Goal: Task Accomplishment & Management: Use online tool/utility

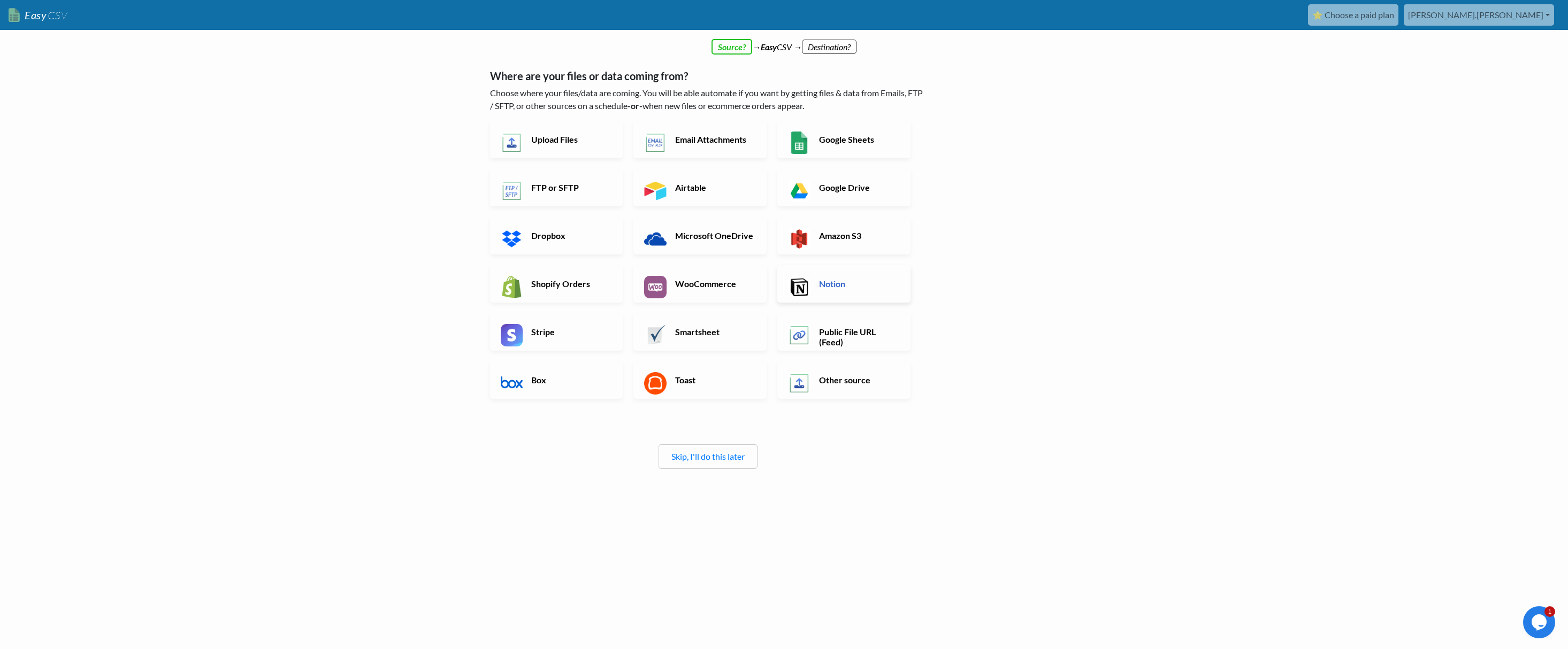
click at [846, 277] on link "Notion" at bounding box center [844, 284] width 133 height 37
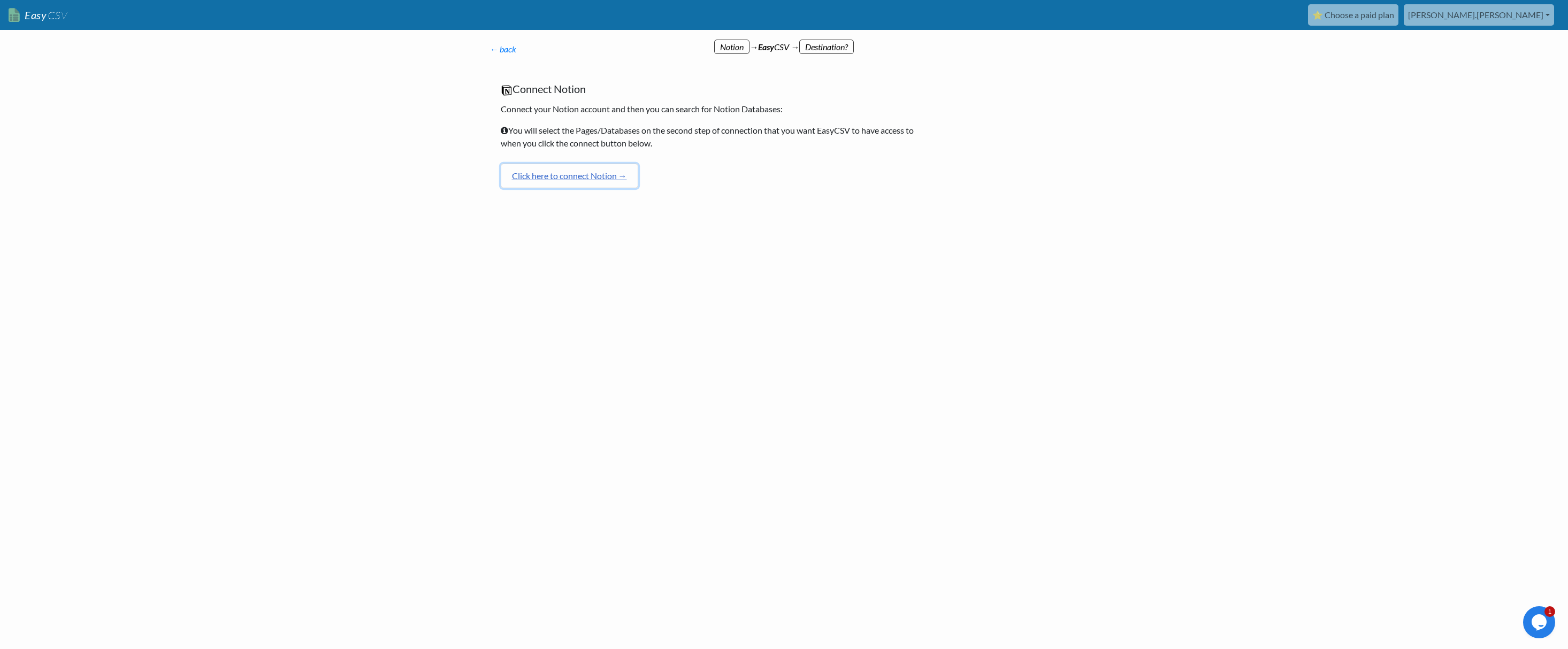
click at [568, 172] on link "Click here to connect Notion →" at bounding box center [569, 176] width 138 height 25
click at [637, 160] on input "text" at bounding box center [708, 157] width 415 height 25
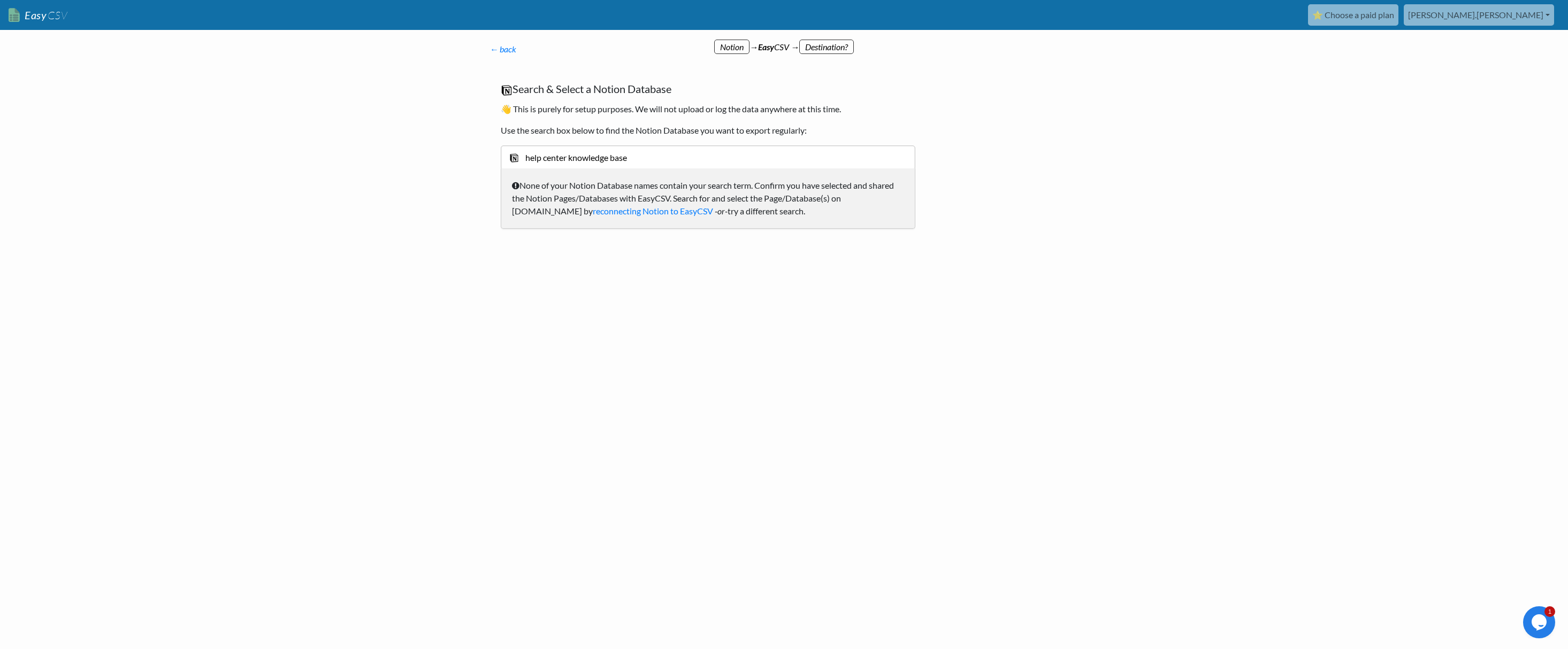
type input "help center knowledge base"
click at [518, 183] on icon at bounding box center [516, 185] width 8 height 9
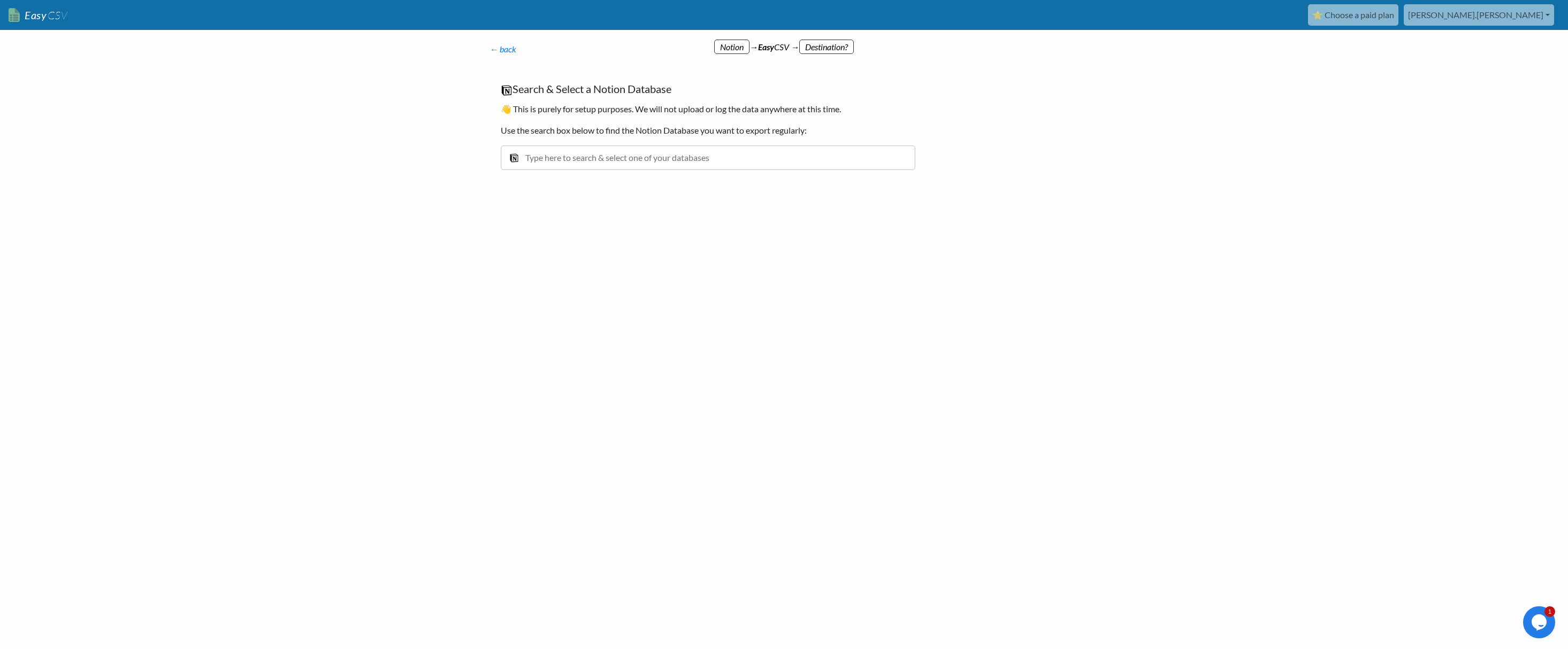
click at [636, 161] on input "text" at bounding box center [708, 157] width 415 height 25
type input "help"
click at [548, 183] on div "Help Center Knowledge Base" at bounding box center [716, 181] width 384 height 13
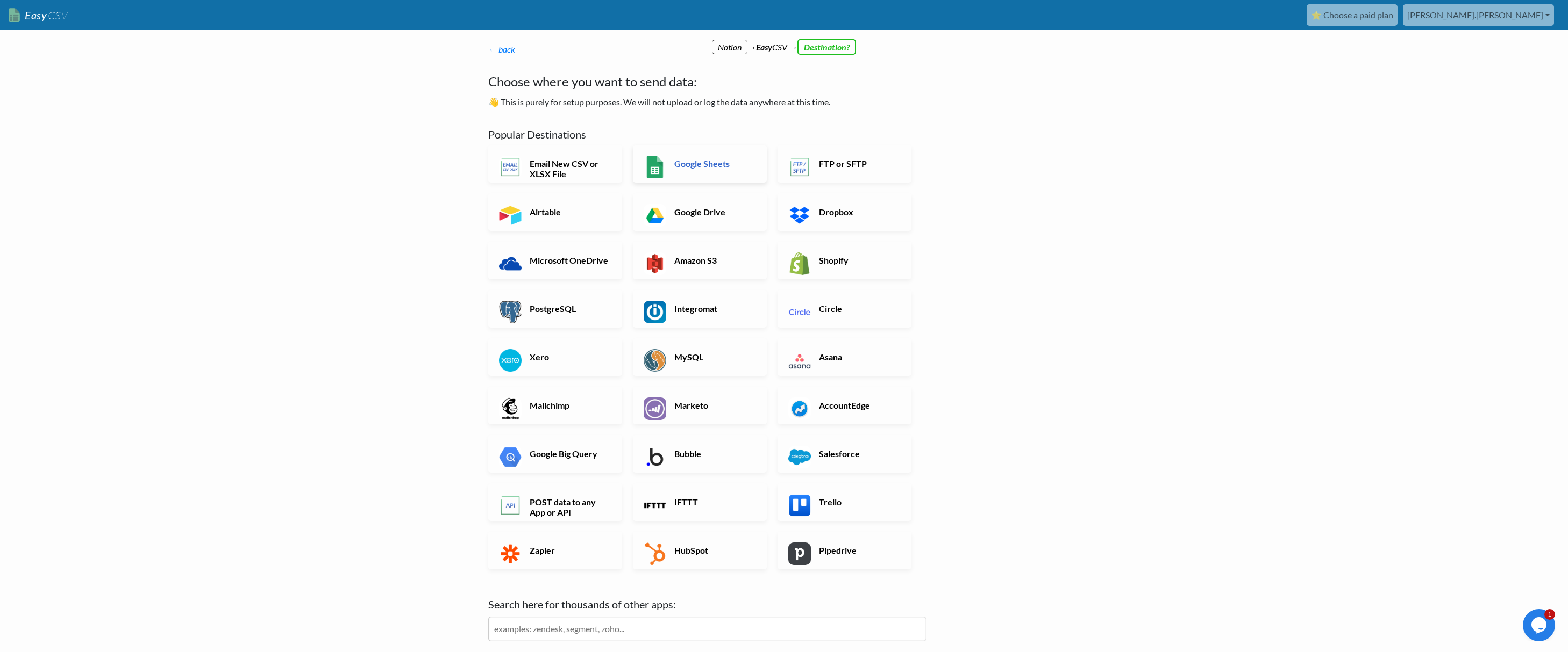
click at [717, 162] on h6 "Google Sheets" at bounding box center [713, 163] width 84 height 10
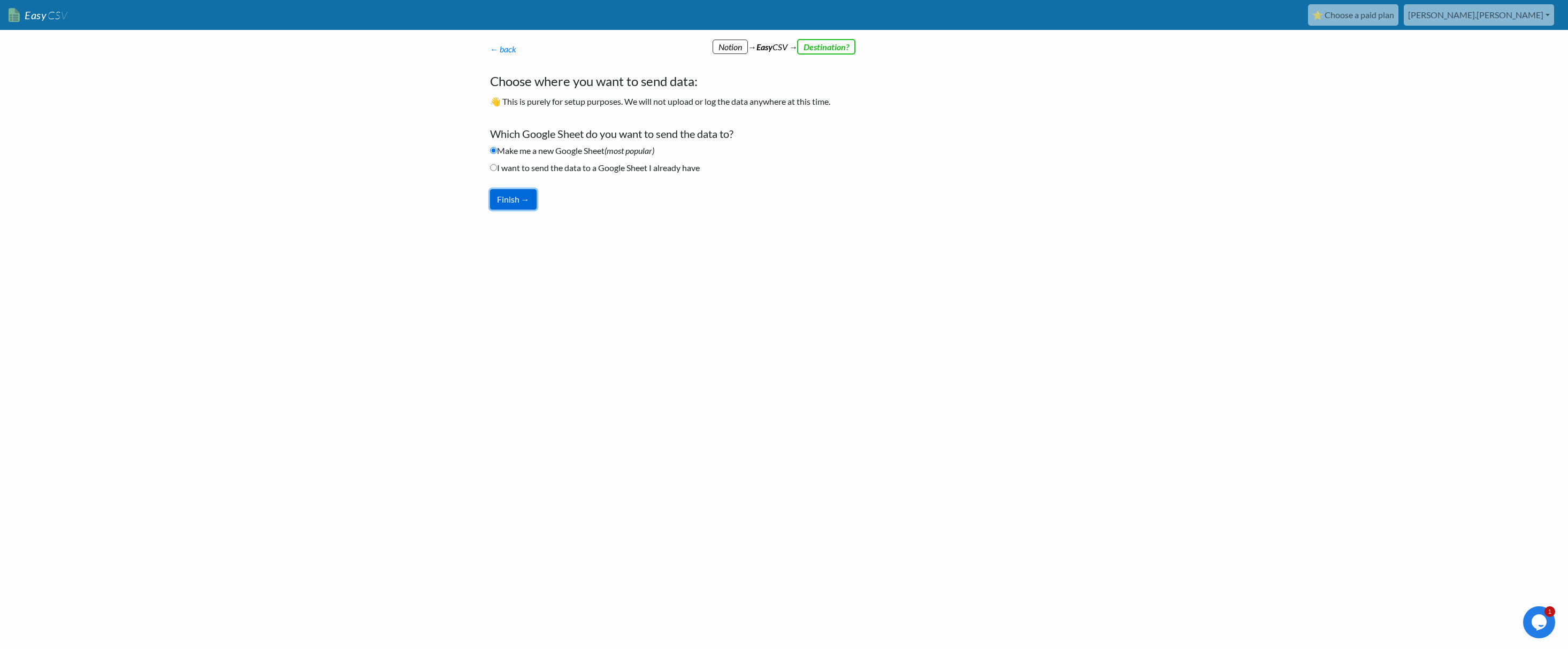
click at [523, 196] on button "Finish →" at bounding box center [514, 200] width 46 height 20
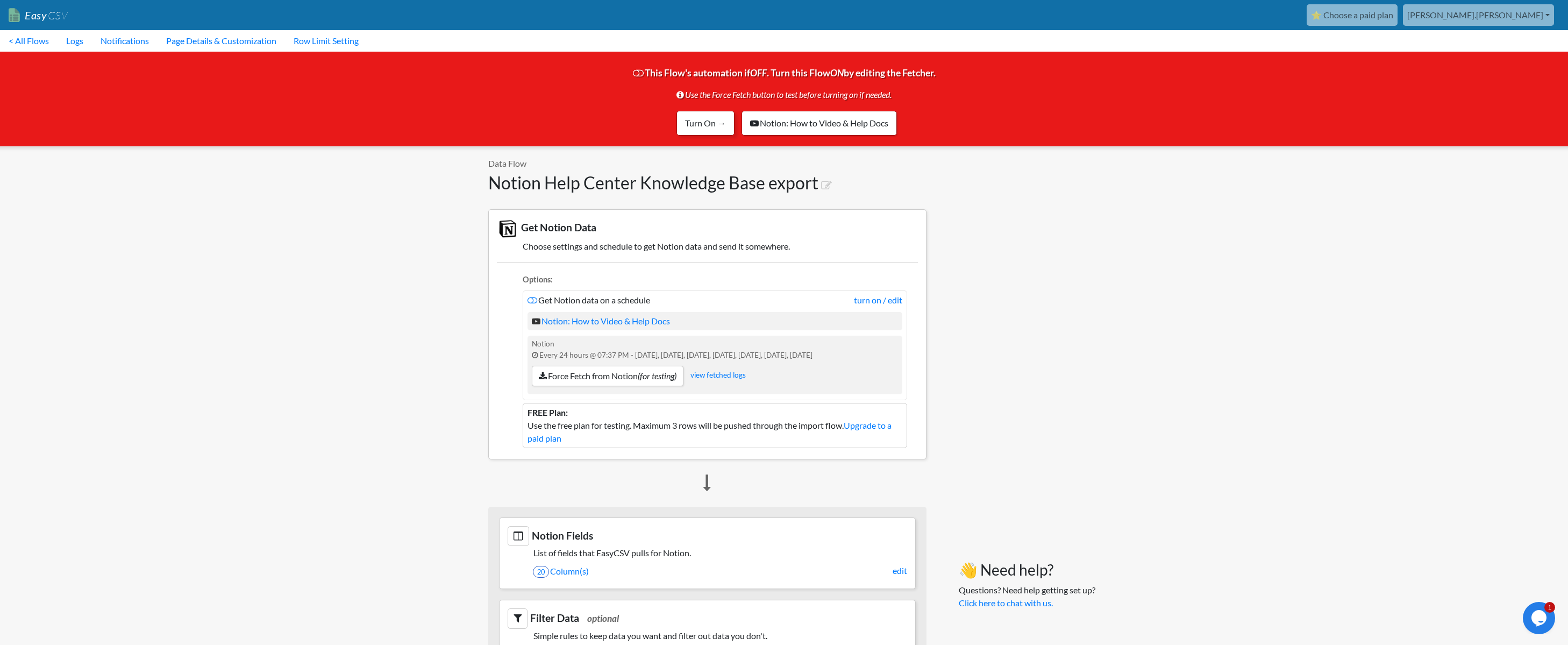
click at [712, 119] on link "Turn On →" at bounding box center [705, 123] width 58 height 25
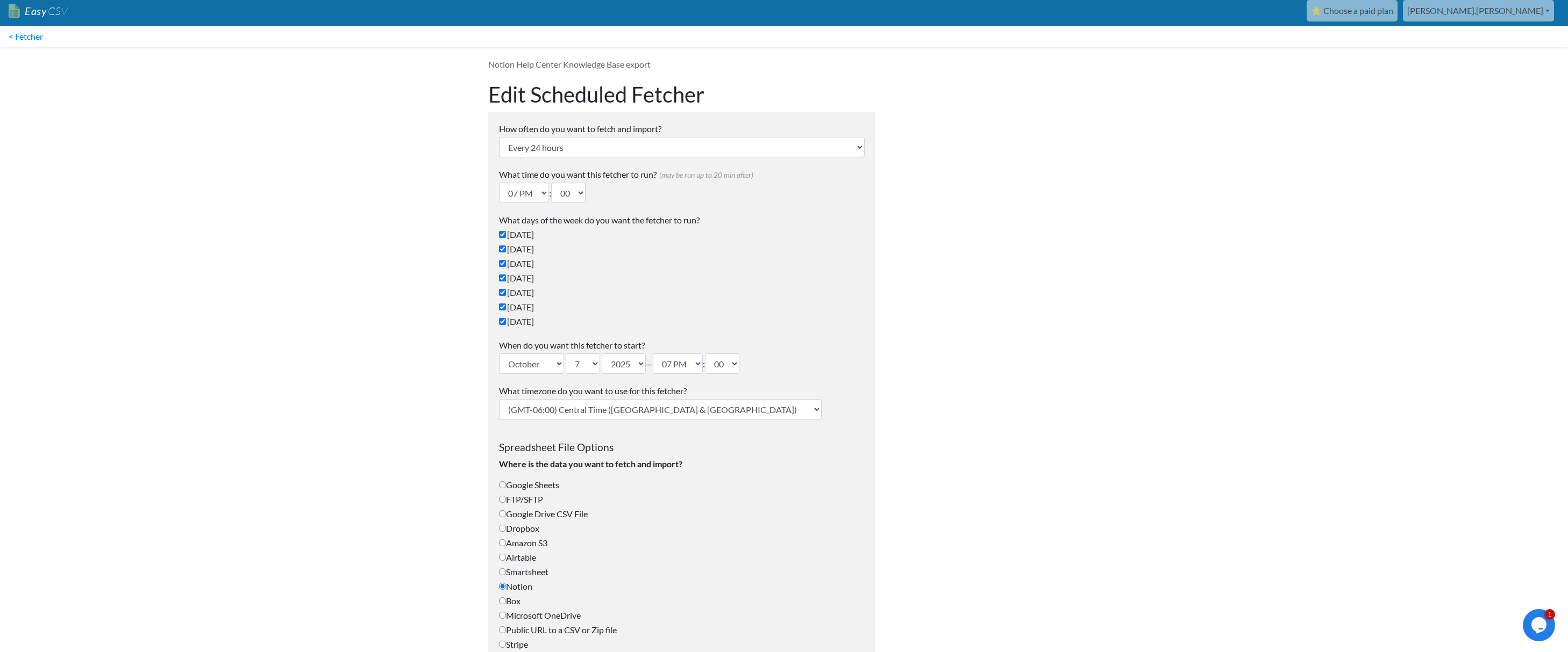
scroll to position [5, 0]
click at [565, 148] on select "Every 24 hours Every 4 hours Every hour Every 10-20 minutes Every 1 week Every …" at bounding box center [681, 147] width 365 height 21
click at [499, 136] on select "Every 24 hours Every 4 hours Every hour Every 10-20 minutes Every 1 week Every …" at bounding box center [681, 147] width 365 height 21
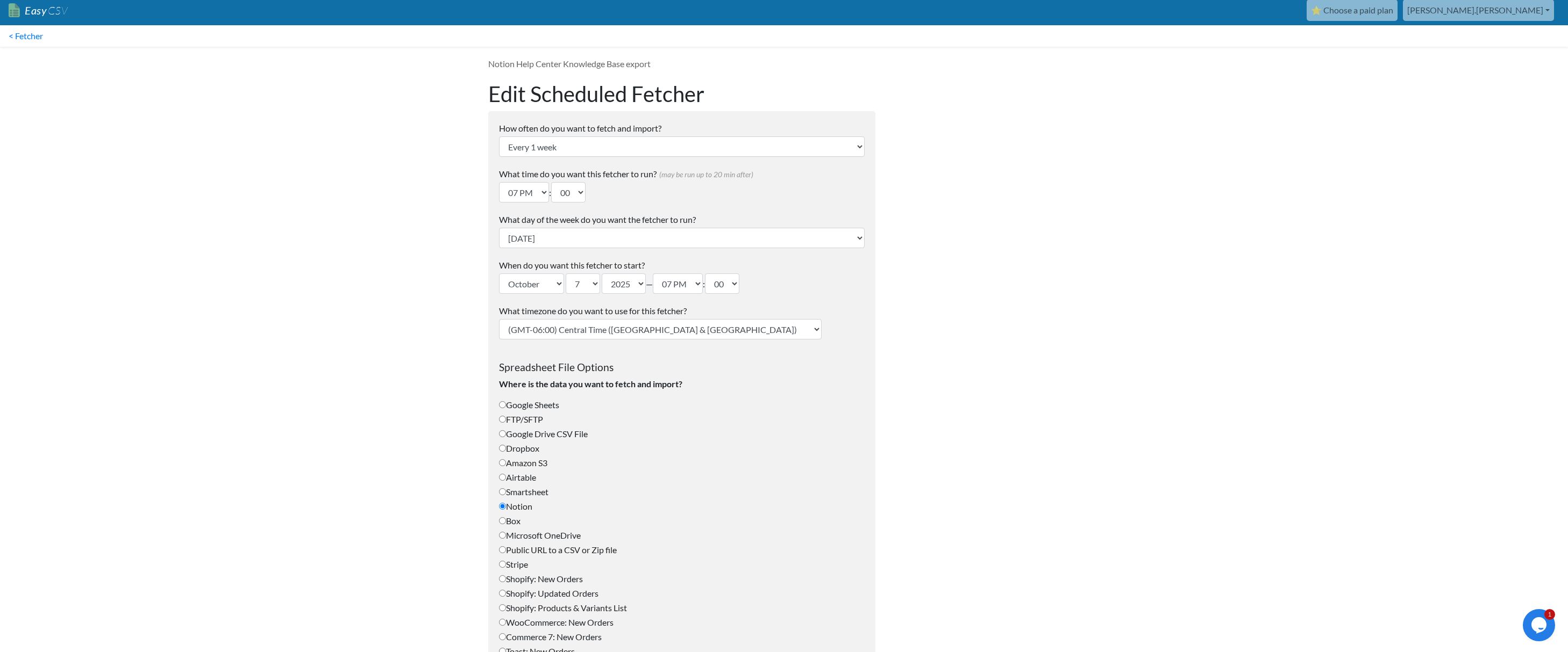
click at [394, 171] on body "Easy CSV ⭐ Choose a paid plan vincent.laroche Oneheadhair All Flows All CSV Gen…" at bounding box center [784, 540] width 1568 height 1090
click at [520, 145] on select "Every 24 hours Every 4 hours Every hour Every 10-20 minutes Every 1 week Every …" at bounding box center [681, 147] width 365 height 21
select select "24_hrs"
click at [499, 136] on select "Every 24 hours Every 4 hours Every hour Every 10-20 minutes Every 1 week Every …" at bounding box center [681, 147] width 365 height 21
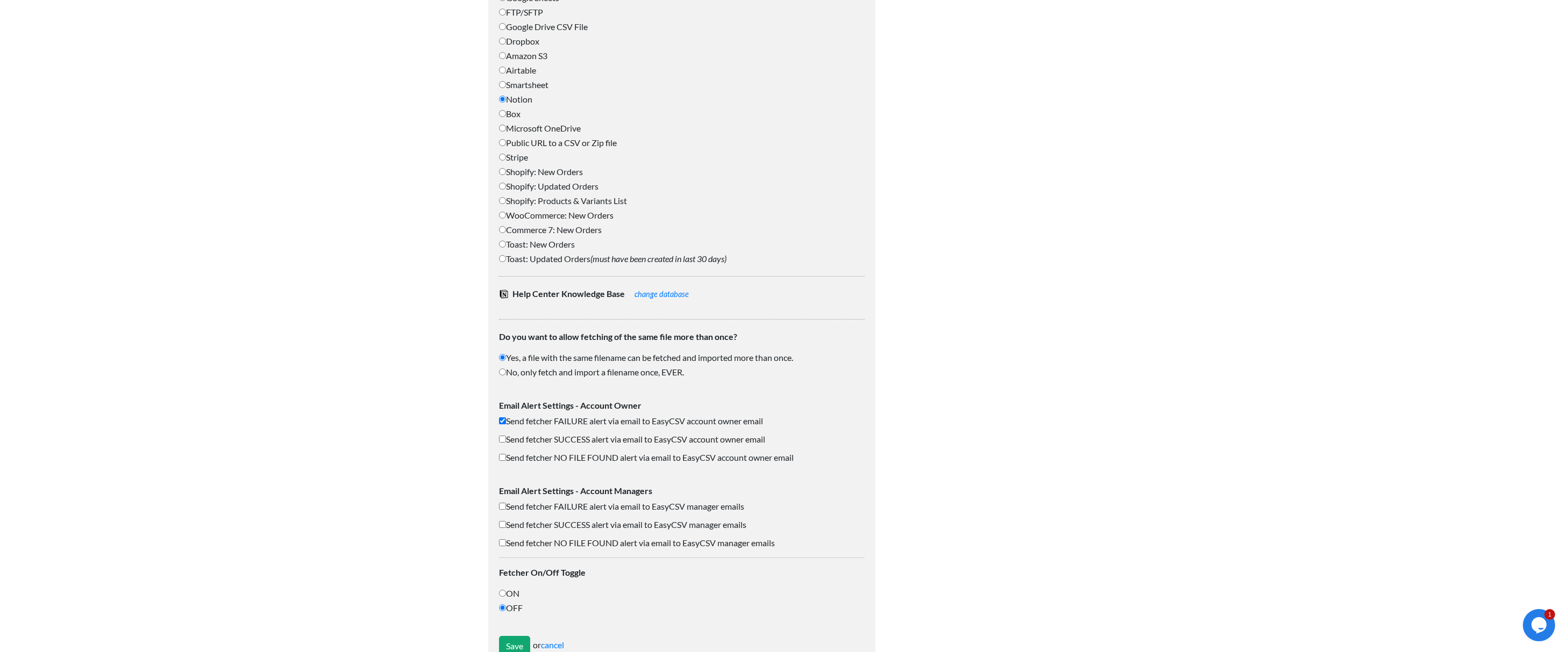
scroll to position [526, 0]
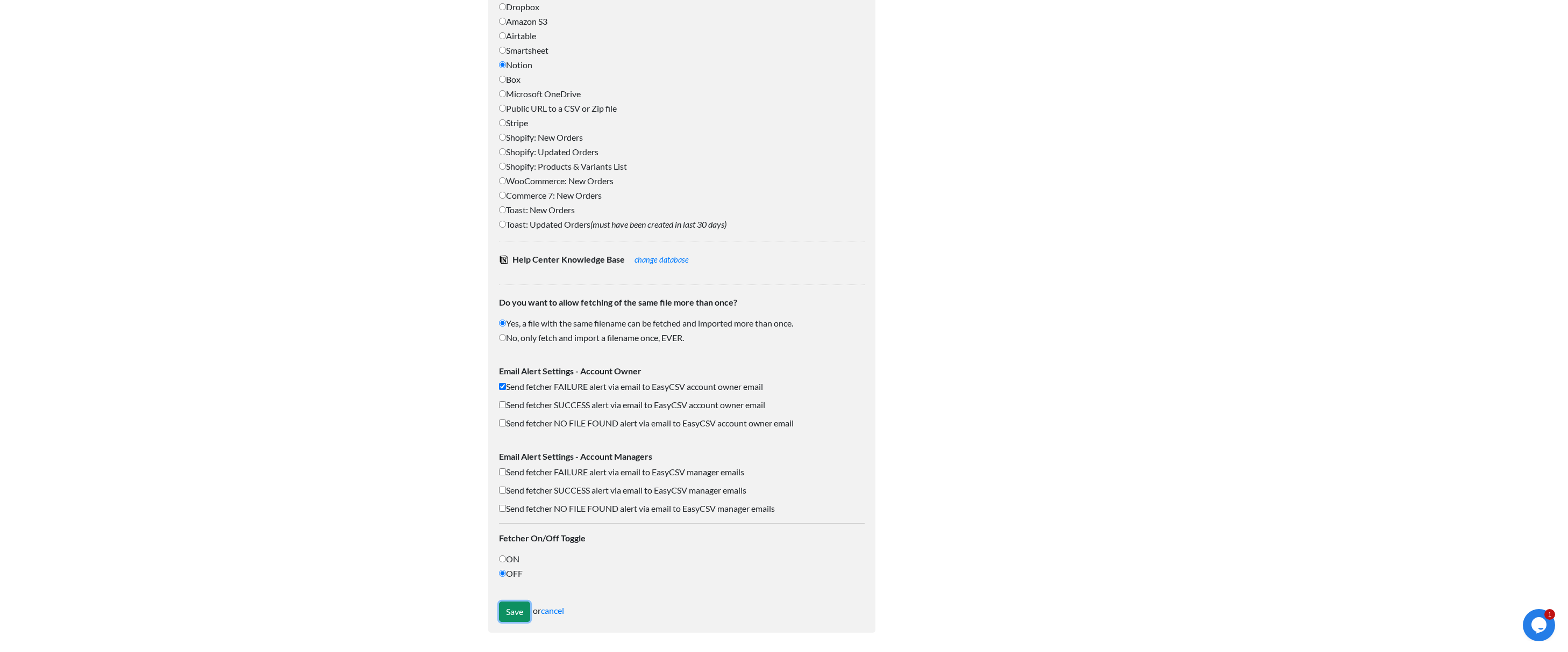
click at [516, 617] on input "Save" at bounding box center [515, 612] width 32 height 21
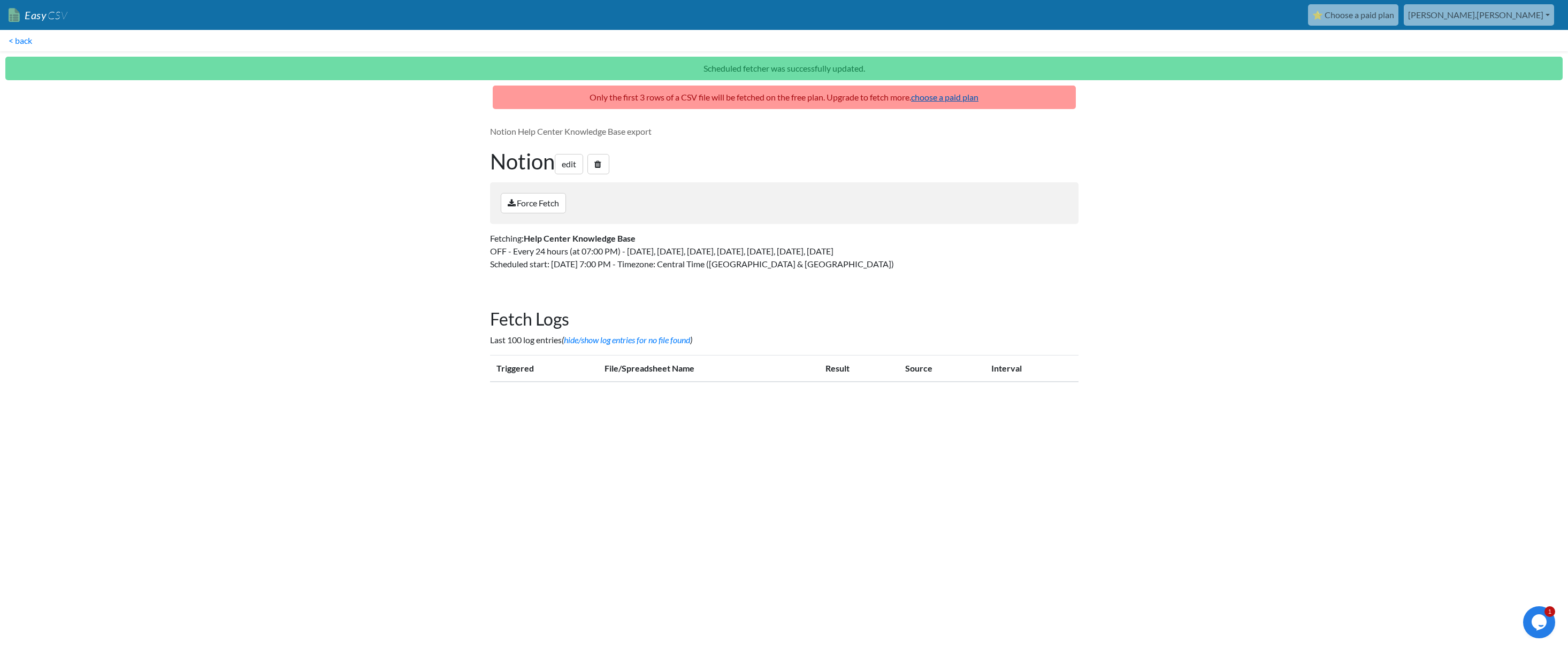
click at [926, 97] on link "choose a paid plan" at bounding box center [945, 97] width 68 height 10
